Goal: Book appointment/travel/reservation

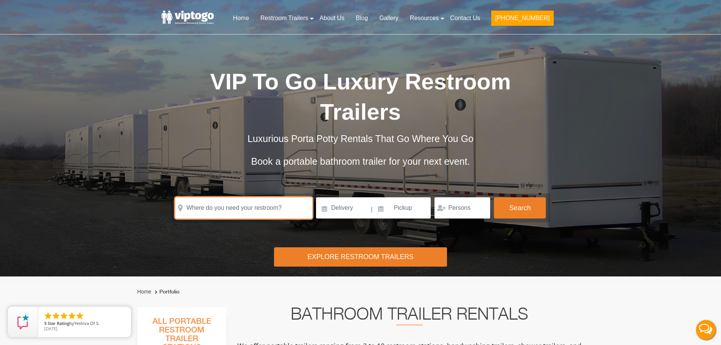
click at [234, 212] on input "text" at bounding box center [243, 207] width 137 height 21
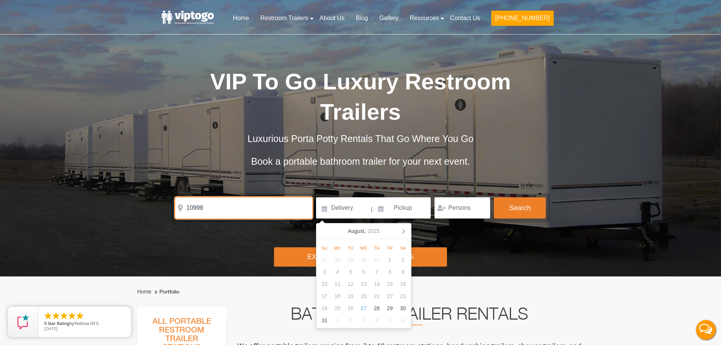
click at [233, 212] on input "10998" at bounding box center [243, 207] width 137 height 21
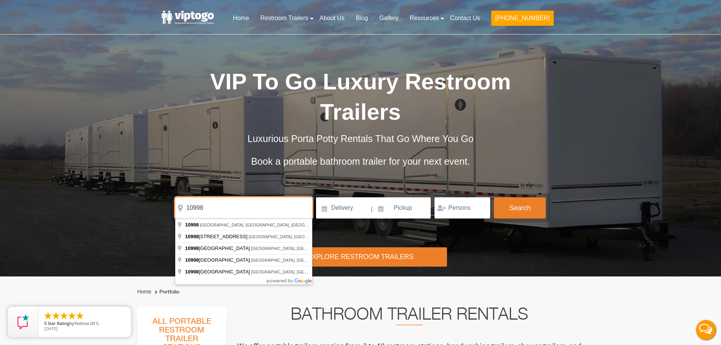
type input "[GEOGRAPHIC_DATA], [GEOGRAPHIC_DATA]"
click button "autobtn" at bounding box center [0, 0] width 0 height 0
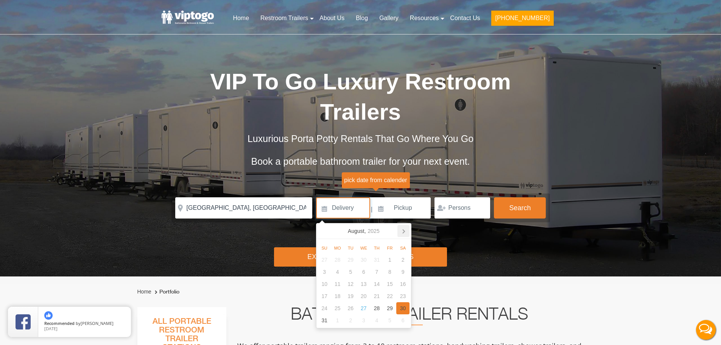
click at [402, 227] on icon at bounding box center [403, 231] width 12 height 12
click at [405, 232] on icon at bounding box center [403, 231] width 12 height 12
click at [391, 263] on div "31" at bounding box center [389, 260] width 13 height 12
type input "[DATE]"
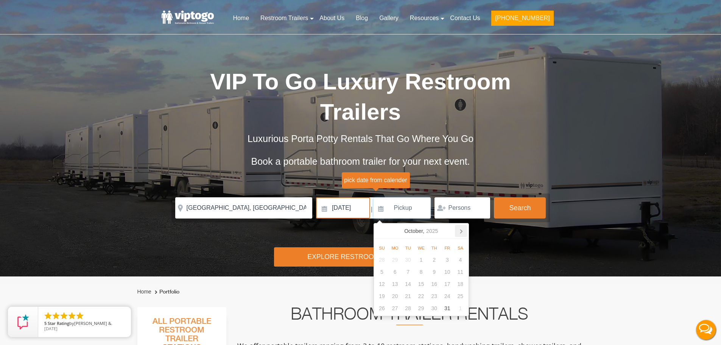
click at [461, 228] on icon at bounding box center [461, 231] width 12 height 12
click at [393, 273] on div "3" at bounding box center [394, 272] width 13 height 12
type input "[DATE]"
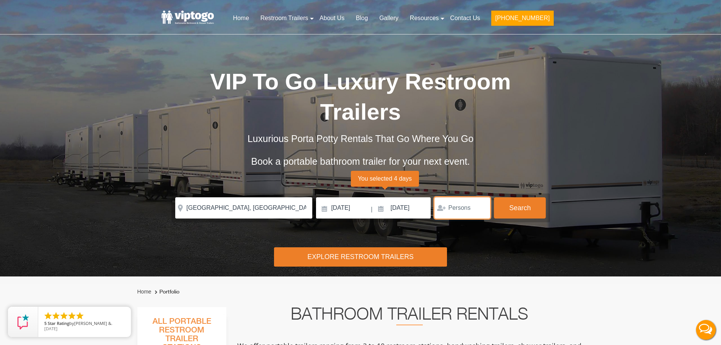
click at [453, 210] on input "number" at bounding box center [463, 207] width 56 height 21
type input "100"
click at [523, 216] on button "Search" at bounding box center [520, 207] width 52 height 20
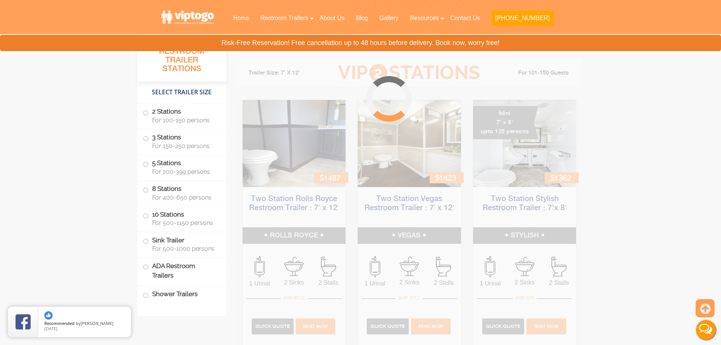
scroll to position [307, 0]
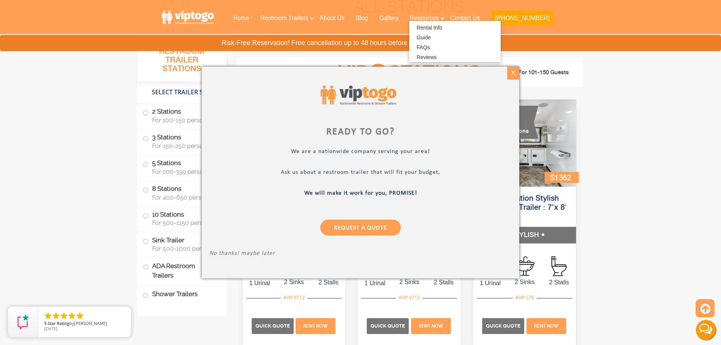
click at [508, 71] on div "X" at bounding box center [513, 73] width 12 height 13
